Goal: Find specific page/section: Find specific page/section

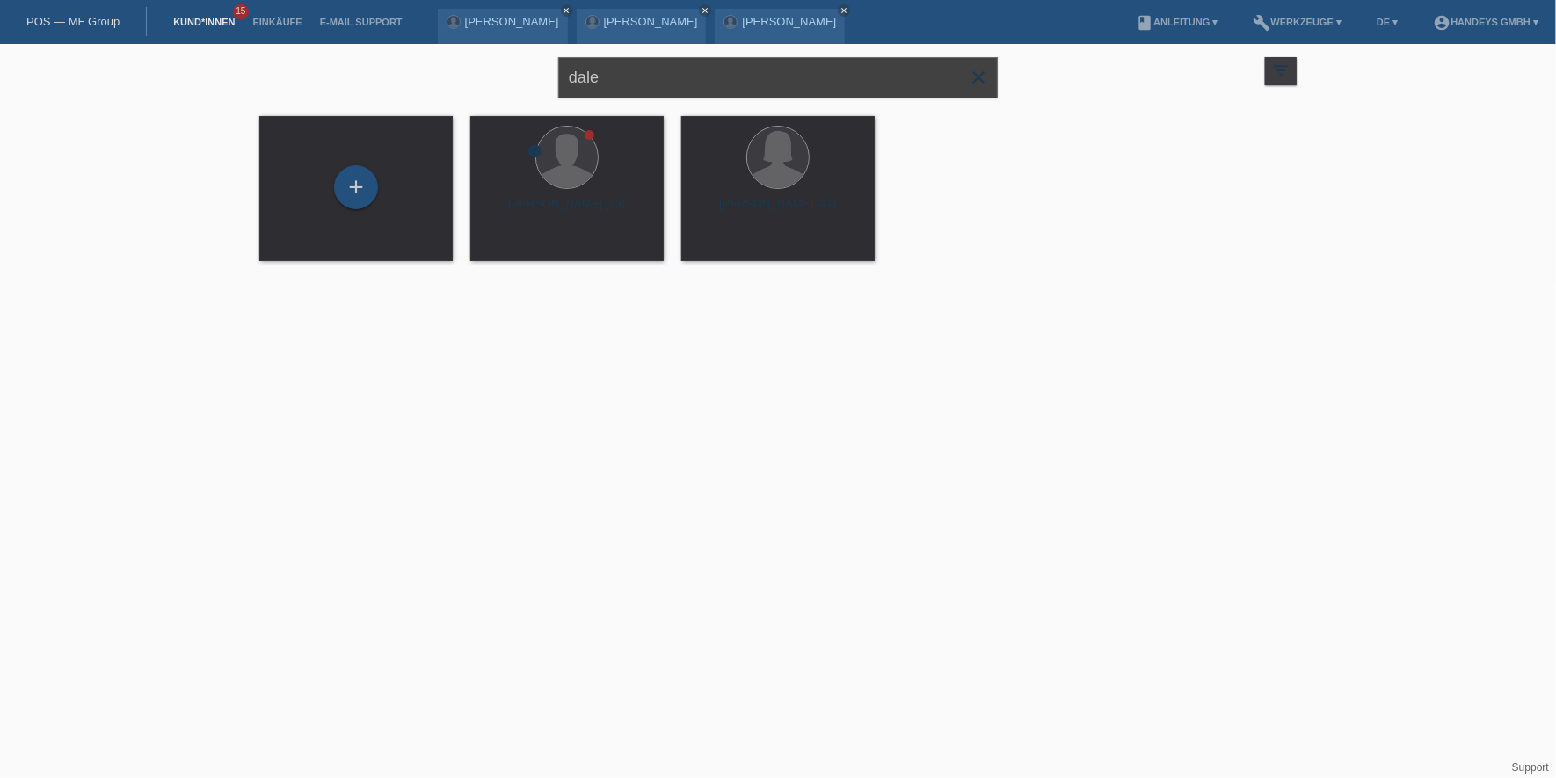
drag, startPoint x: 628, startPoint y: 79, endPoint x: 534, endPoint y: 78, distance: 93.2
click at [534, 78] on div "dale close filter_list view_module Alle Kund*innen anzeigen star Markierte [PER…" at bounding box center [778, 75] width 1055 height 63
type input "[PERSON_NAME]"
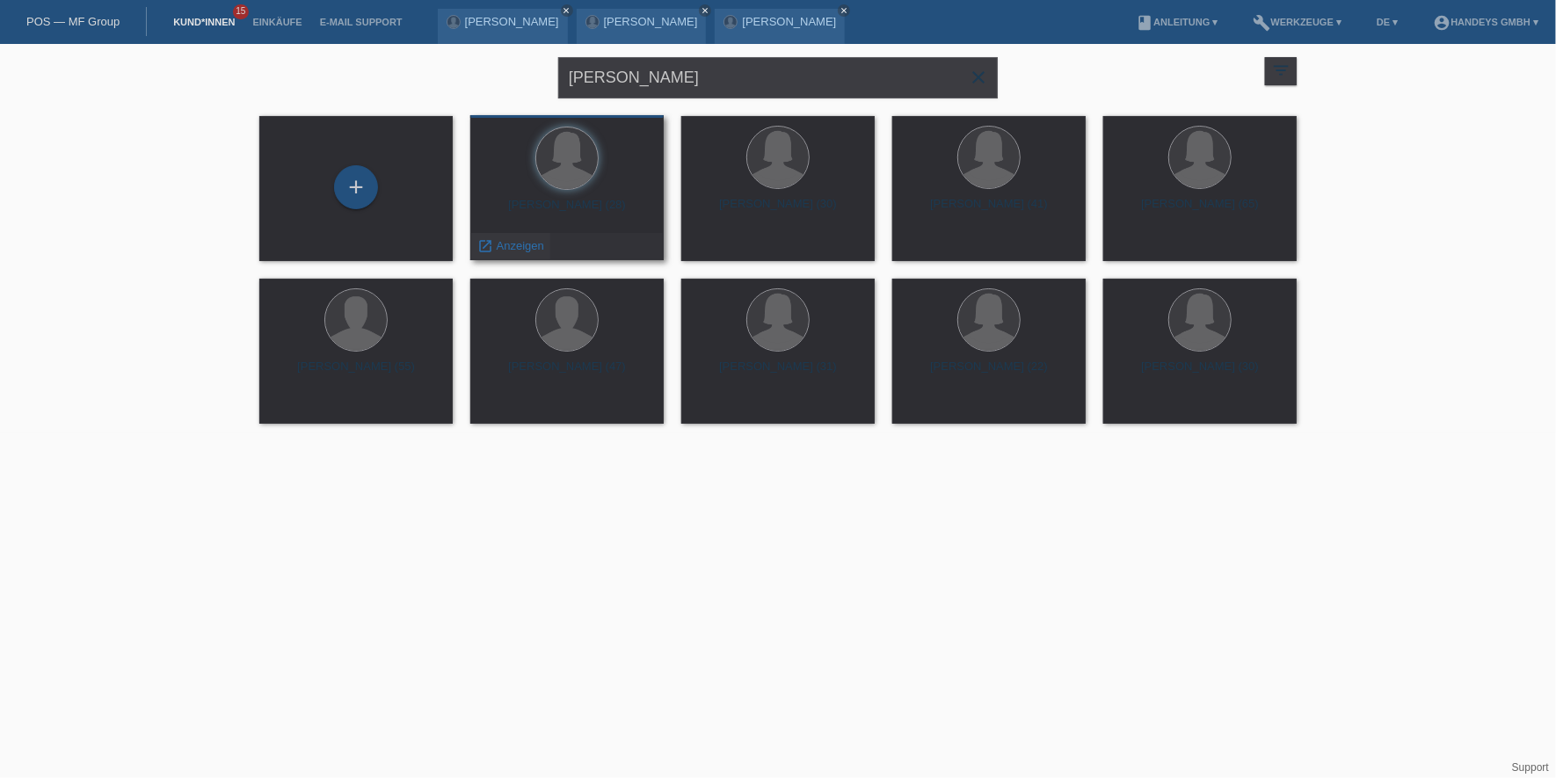
click at [516, 254] on div "launch Anzeigen" at bounding box center [510, 246] width 79 height 26
click at [516, 243] on span "Anzeigen" at bounding box center [520, 245] width 47 height 13
